Goal: Task Accomplishment & Management: Use online tool/utility

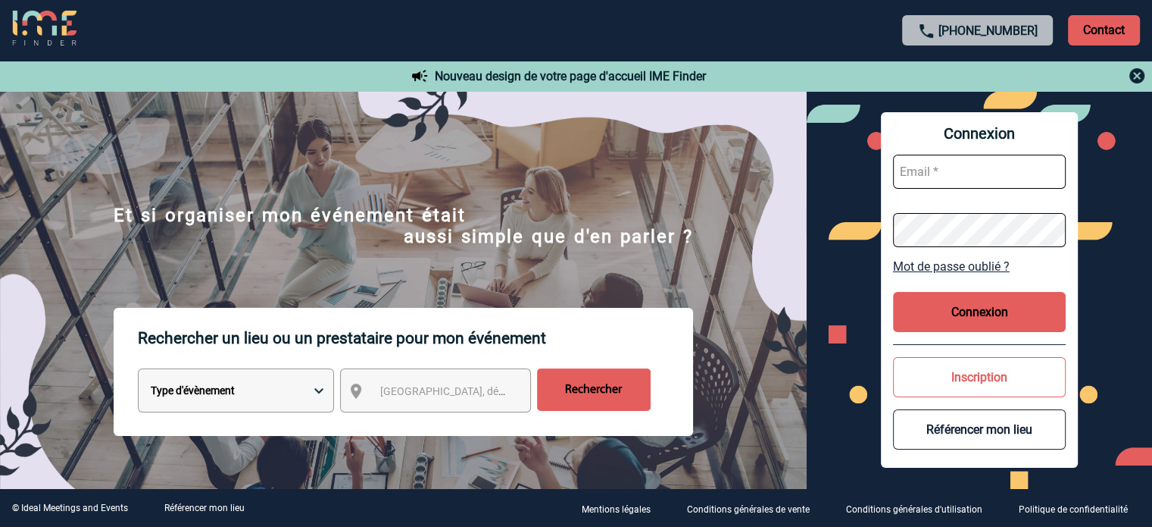
type input "tthiam@ime-groupe.com"
drag, startPoint x: 930, startPoint y: 305, endPoint x: 1125, endPoint y: 307, distance: 195.5
click at [930, 305] on button "Connexion" at bounding box center [979, 312] width 173 height 40
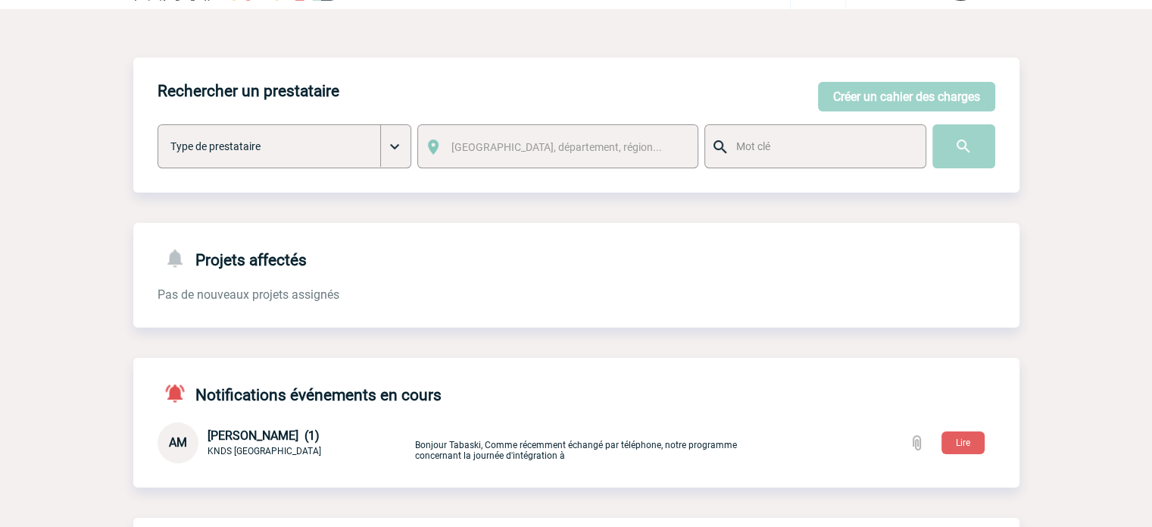
scroll to position [76, 0]
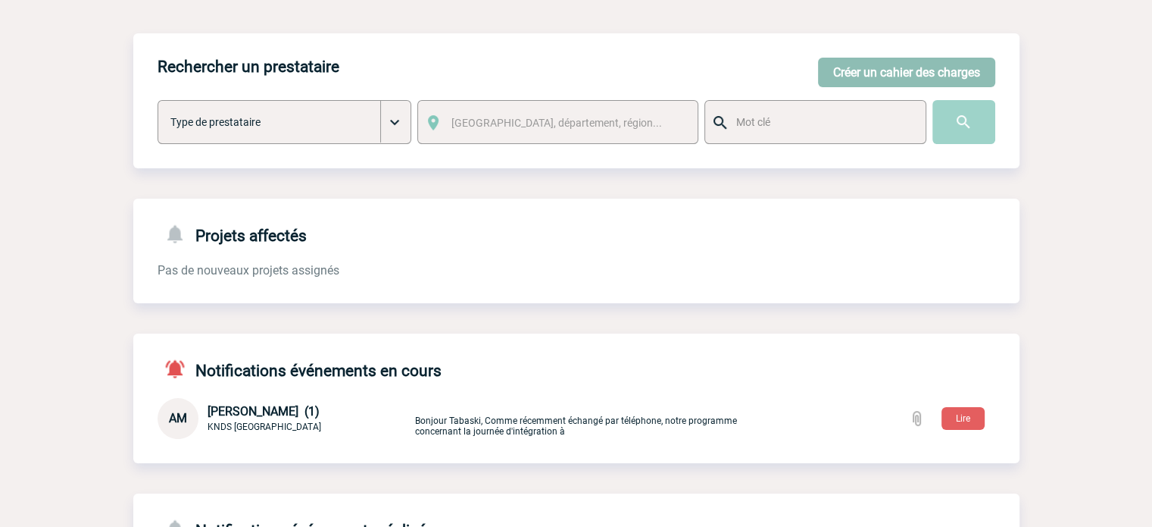
click at [873, 64] on button "Créer un cahier des charges" at bounding box center [906, 73] width 177 height 30
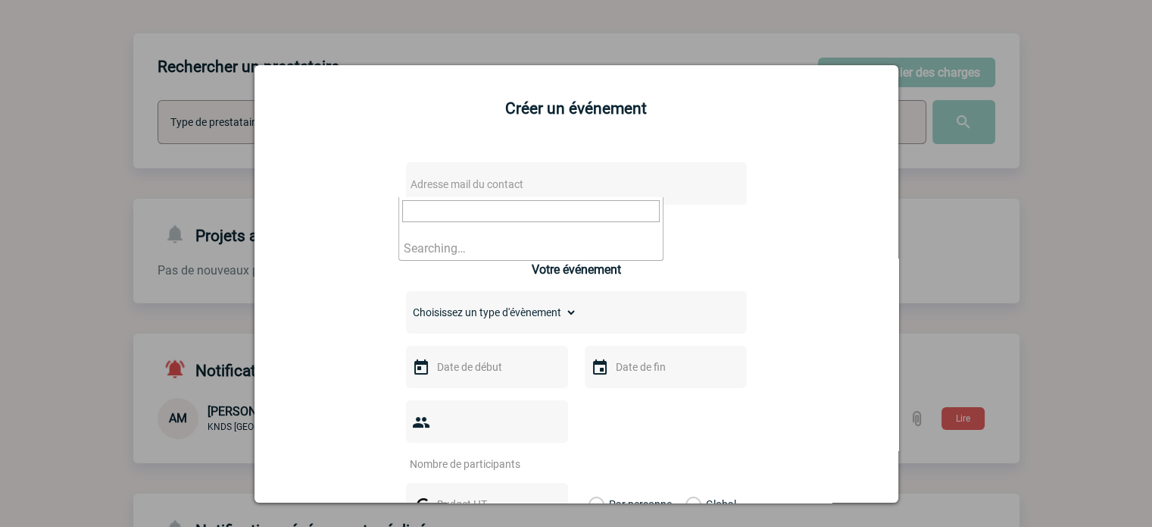
click at [502, 178] on span "Adresse mail du contact" at bounding box center [537, 184] width 265 height 21
type input "Anne-Catherine.DELECROIX@3ds.com"
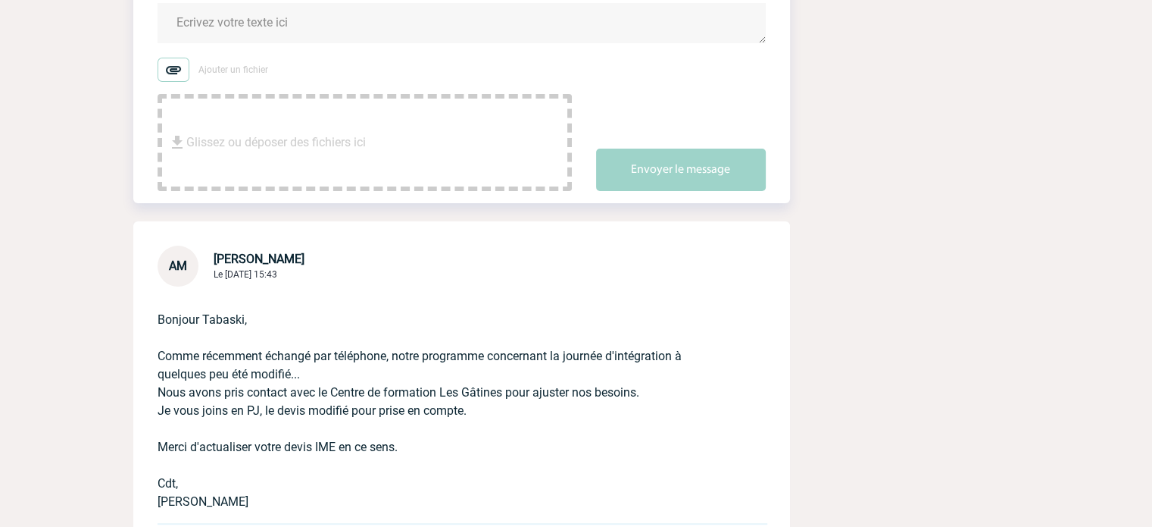
scroll to position [379, 0]
